Goal: Information Seeking & Learning: Check status

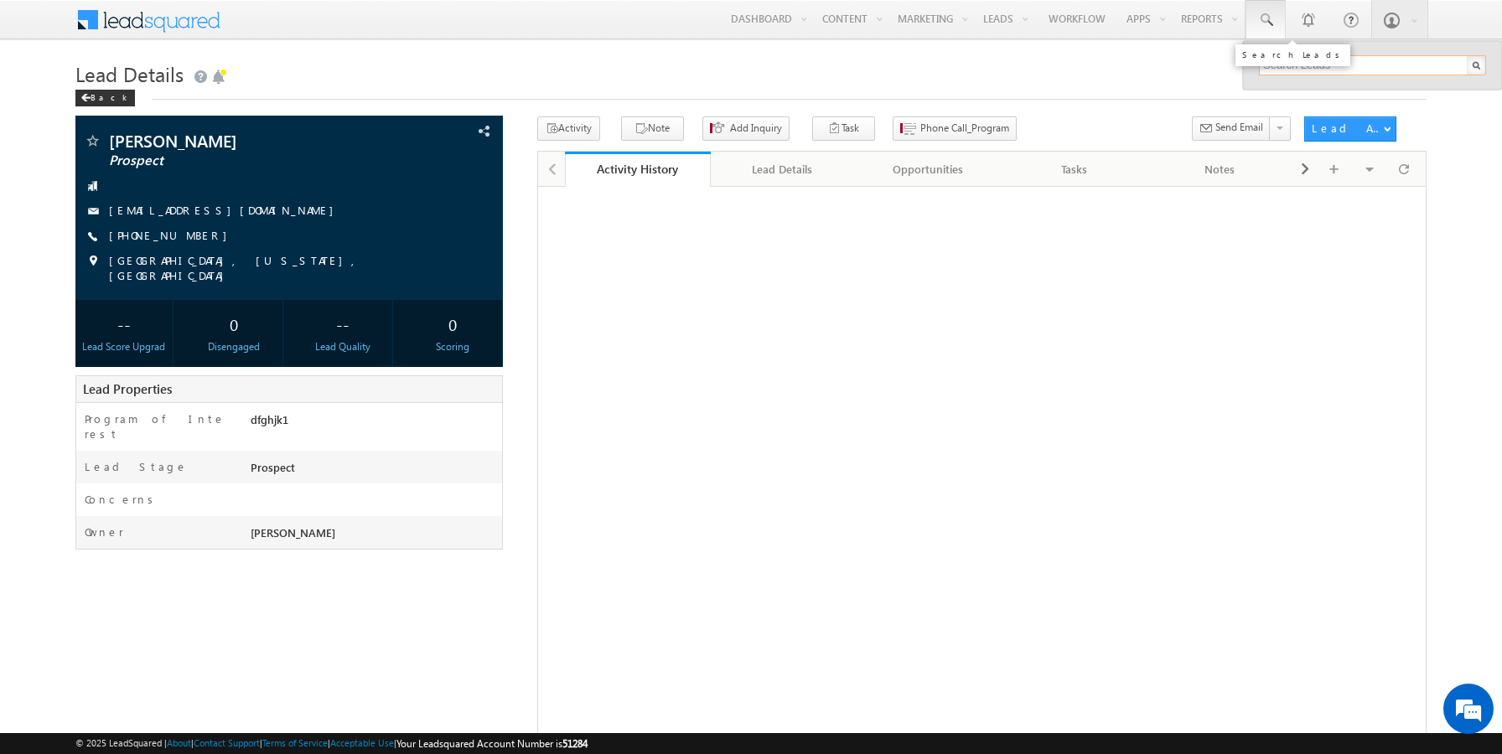
paste input "[EMAIL_ADDRESS][DOMAIN_NAME]"
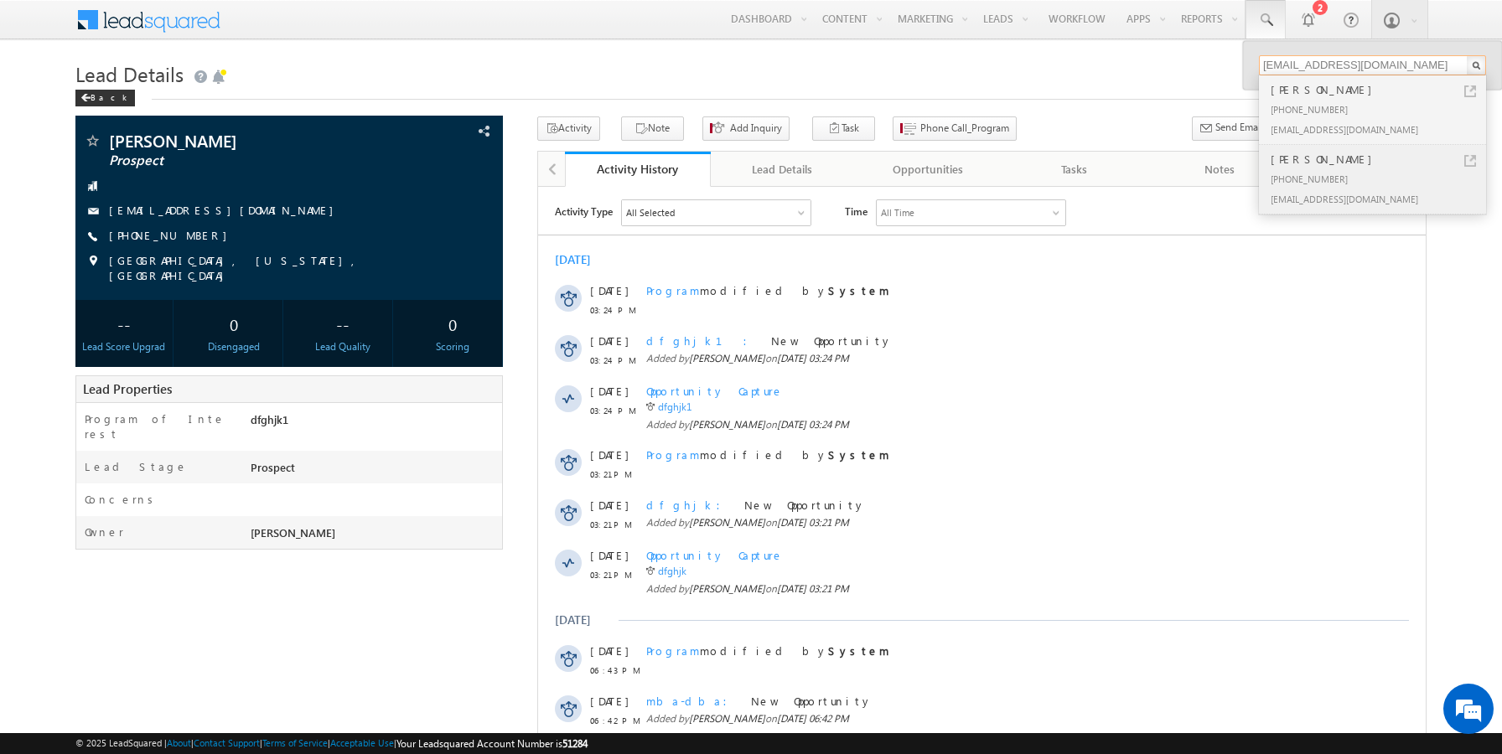
type input "[EMAIL_ADDRESS][DOMAIN_NAME]"
click at [1470, 158] on link at bounding box center [1470, 161] width 12 height 12
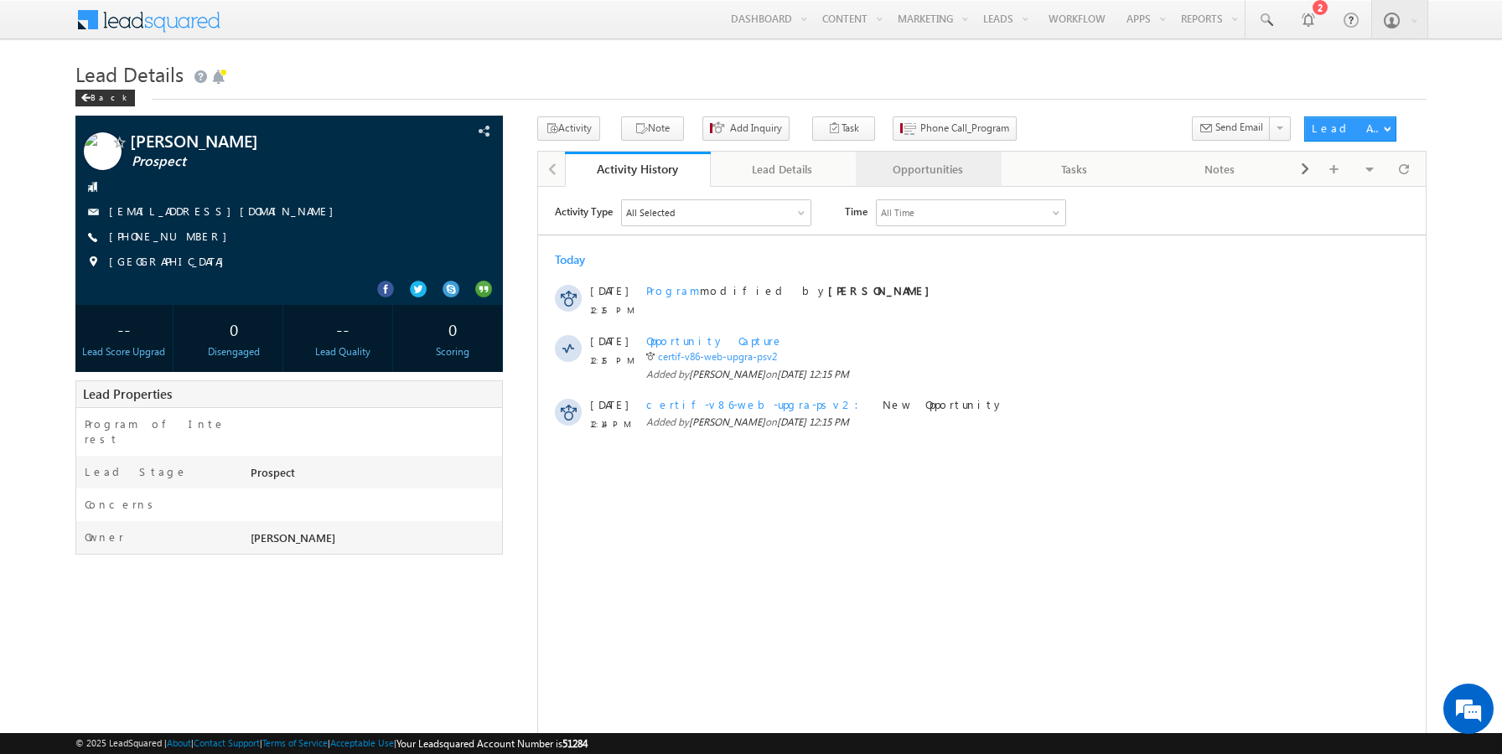
click at [901, 174] on div "Opportunities" at bounding box center [927, 169] width 117 height 20
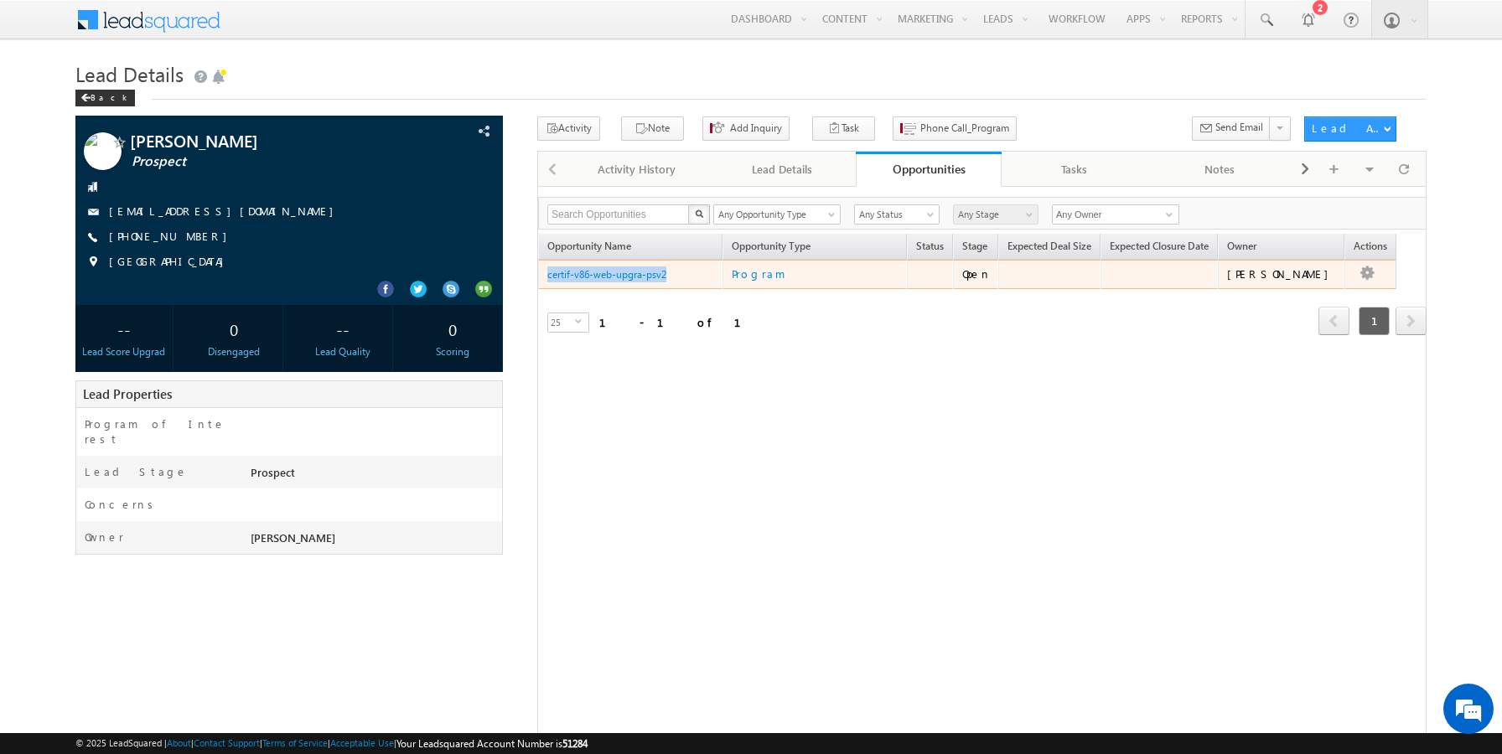
drag, startPoint x: 671, startPoint y: 275, endPoint x: 541, endPoint y: 278, distance: 129.9
click at [541, 278] on td "certif-v86-web-upgra-psv2" at bounding box center [630, 275] width 184 height 30
copy link "certif-v86-web-upgra-psv2"
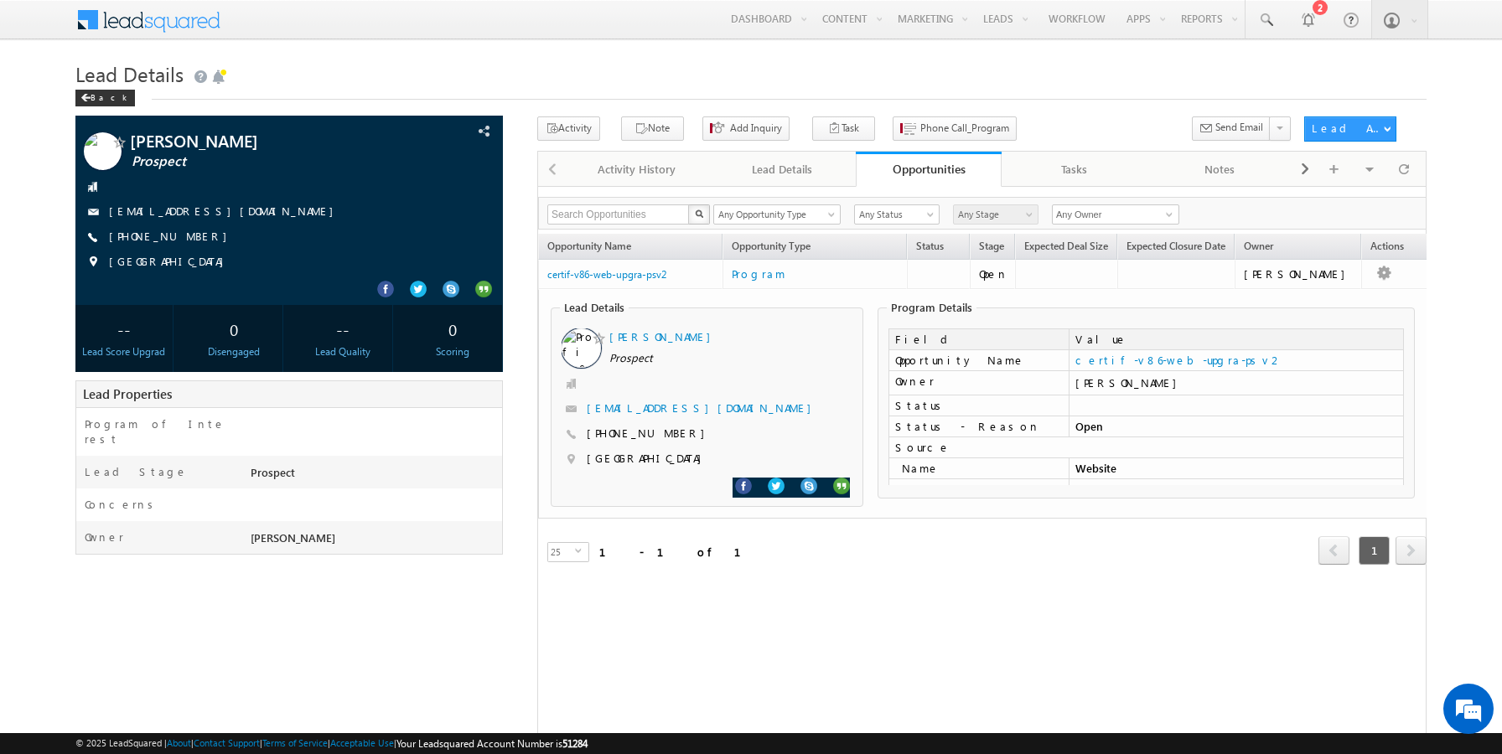
click at [709, 567] on div "Refresh first prev 1 next last 1 - 1 of 1" at bounding box center [982, 543] width 888 height 49
click at [772, 174] on div "Lead Details" at bounding box center [782, 169] width 117 height 20
